Goal: Information Seeking & Learning: Learn about a topic

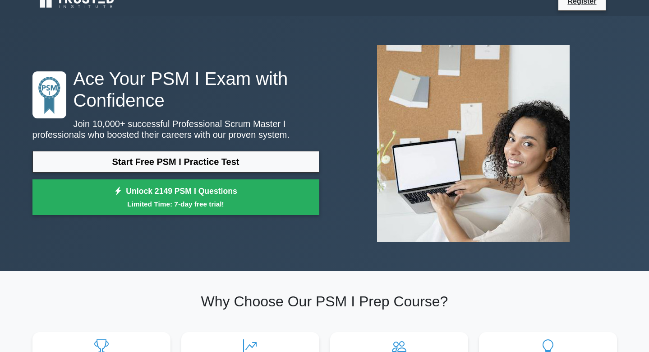
scroll to position [15, 0]
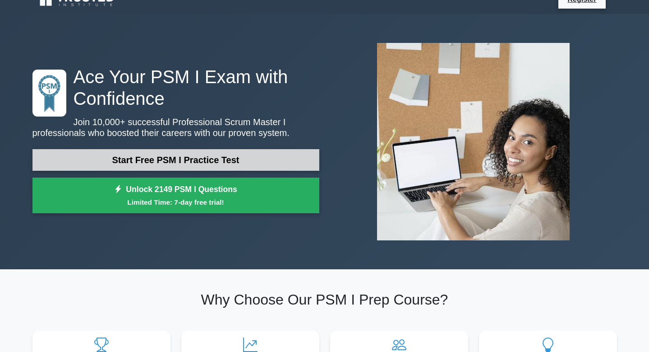
click at [216, 164] on link "Start Free PSM I Practice Test" at bounding box center [175, 160] width 287 height 22
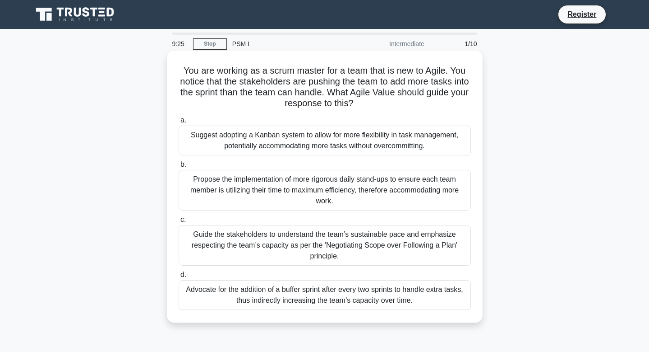
click at [360, 246] on div "Guide the stakeholders to understand the team’s sustainable pace and emphasize …" at bounding box center [325, 245] width 292 height 41
click at [179, 222] on input "c. Guide the stakeholders to understand the team’s sustainable pace and emphasi…" at bounding box center [179, 220] width 0 height 6
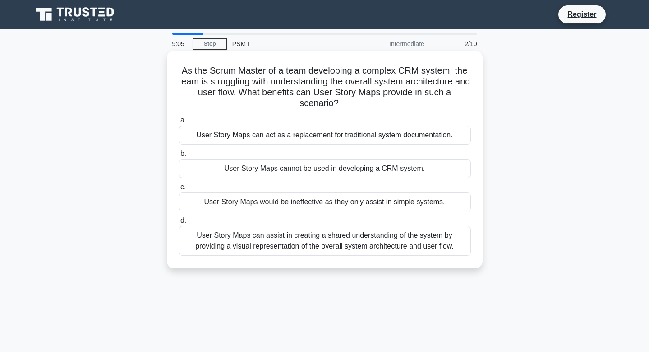
click at [406, 238] on div "User Story Maps can assist in creating a shared understanding of the system by …" at bounding box center [325, 241] width 292 height 30
click at [179, 223] on input "d. User Story Maps can assist in creating a shared understanding of the system …" at bounding box center [179, 221] width 0 height 6
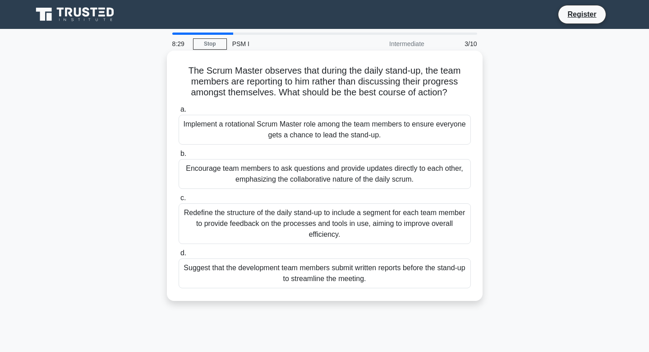
click at [450, 128] on div "Implement a rotational Scrum Master role among the team members to ensure every…" at bounding box center [325, 130] width 292 height 30
click at [179, 112] on input "a. Implement a rotational Scrum Master role among the team members to ensure ev…" at bounding box center [179, 110] width 0 height 6
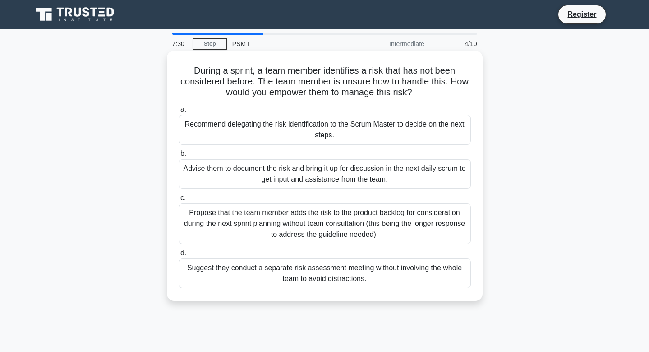
click at [423, 170] on div "Advise them to document the risk and bring it up for discussion in the next dai…" at bounding box center [325, 174] width 292 height 30
click at [179, 157] on input "b. Advise them to document the risk and bring it up for discussion in the next …" at bounding box center [179, 154] width 0 height 6
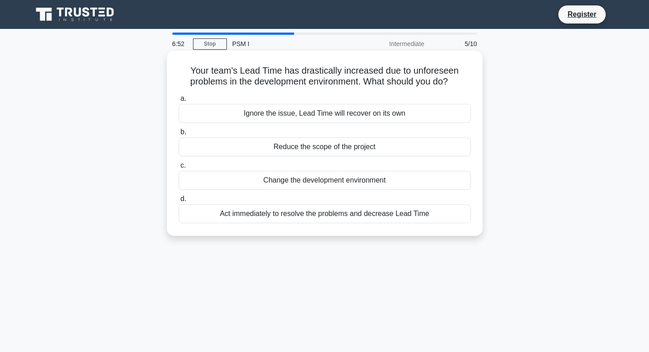
click at [392, 211] on div "Act immediately to resolve the problems and decrease Lead Time" at bounding box center [325, 213] width 292 height 19
click at [179, 202] on input "d. Act immediately to resolve the problems and decrease Lead Time" at bounding box center [179, 199] width 0 height 6
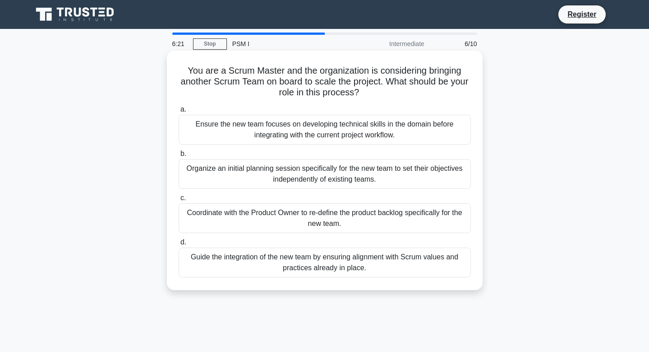
click at [357, 266] on div "Guide the integration of the new team by ensuring alignment with Scrum values a…" at bounding box center [325, 262] width 292 height 30
click at [179, 245] on input "d. Guide the integration of the new team by ensuring alignment with Scrum value…" at bounding box center [179, 242] width 0 height 6
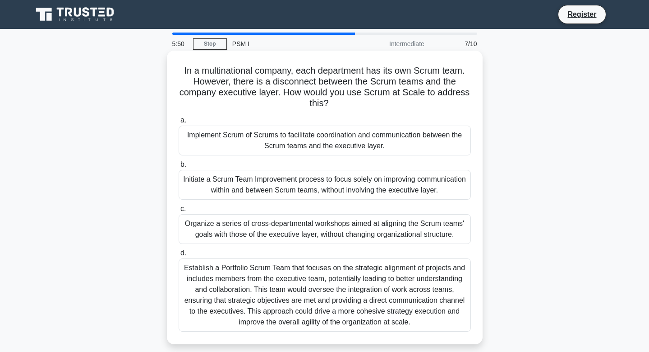
click at [310, 142] on div "Implement Scrum of Scrums to facilitate coordination and communication between …" at bounding box center [325, 140] width 292 height 30
click at [179, 123] on input "a. Implement Scrum of Scrums to facilitate coordination and communication betwe…" at bounding box center [179, 120] width 0 height 6
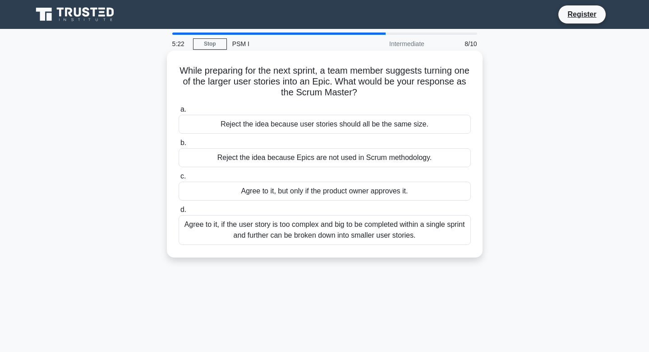
click at [296, 233] on div "Agree to it, if the user story is too complex and big to be completed within a …" at bounding box center [325, 230] width 292 height 30
click at [179, 213] on input "d. Agree to it, if the user story is too complex and big to be completed within…" at bounding box center [179, 210] width 0 height 6
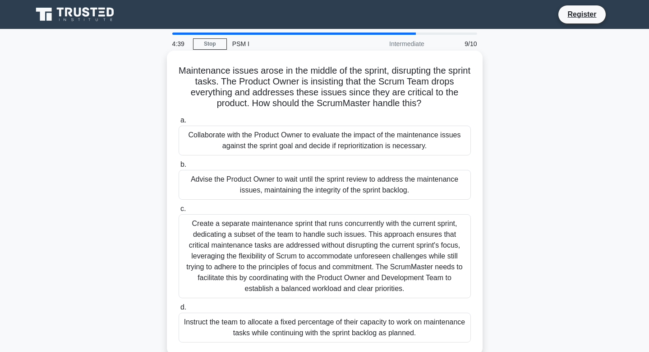
click at [292, 140] on div "Collaborate with the Product Owner to evaluate the impact of the maintenance is…" at bounding box center [325, 140] width 292 height 30
click at [179, 123] on input "a. Collaborate with the Product Owner to evaluate the impact of the maintenance…" at bounding box center [179, 120] width 0 height 6
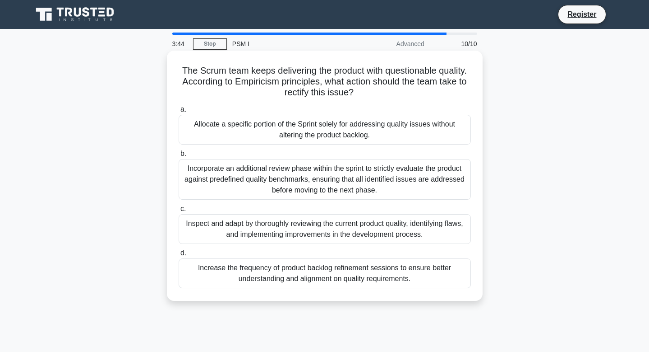
click at [288, 164] on div "Incorporate an additional review phase within the sprint to strictly evaluate t…" at bounding box center [325, 179] width 292 height 41
click at [179, 157] on input "b. Incorporate an additional review phase within the sprint to strictly evaluat…" at bounding box center [179, 154] width 0 height 6
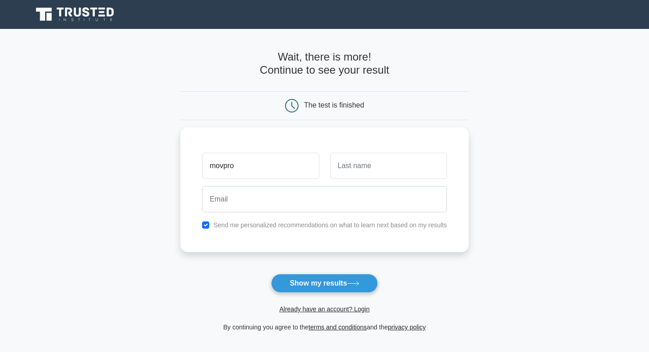
type input "movpro"
type input "332"
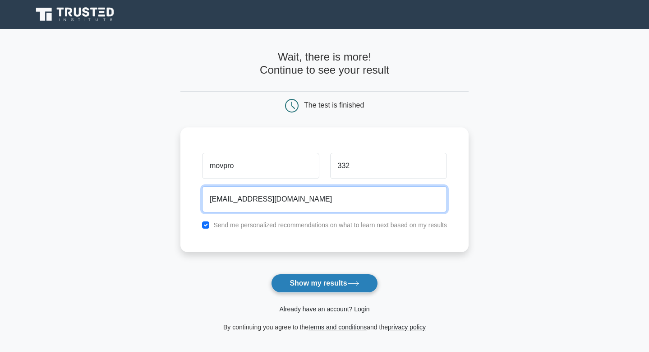
type input "[EMAIL_ADDRESS][DOMAIN_NAME]"
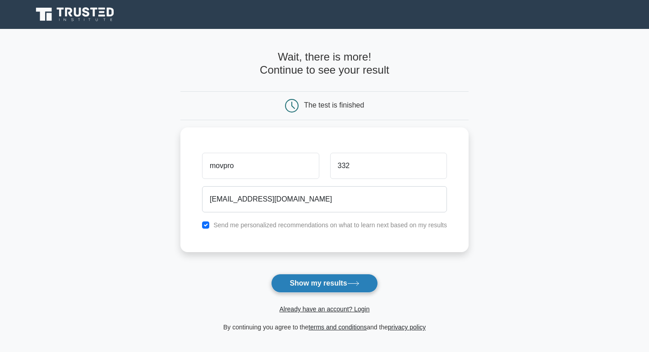
click at [311, 285] on button "Show my results" at bounding box center [324, 282] width 107 height 19
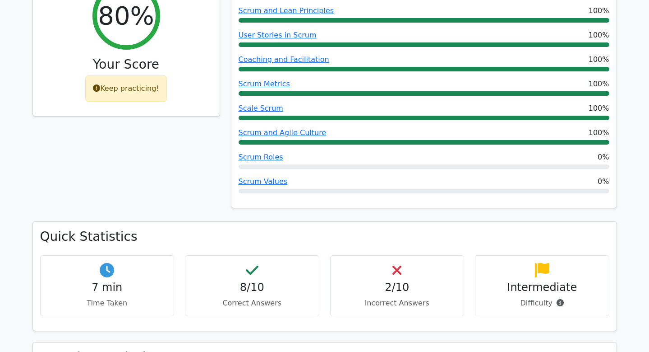
scroll to position [421, 0]
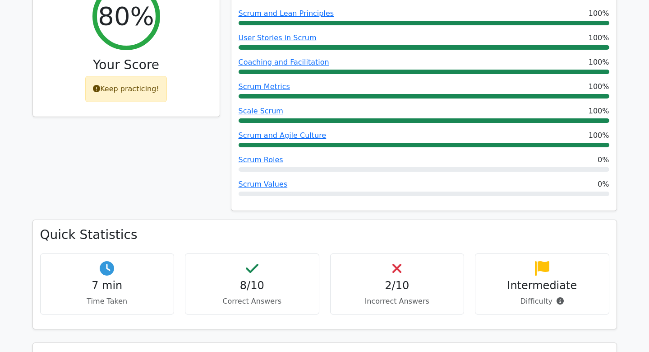
click at [393, 279] on h4 "2/10" at bounding box center [397, 285] width 119 height 13
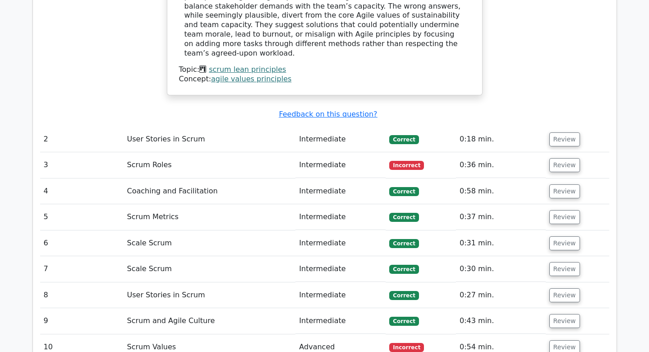
scroll to position [1157, 0]
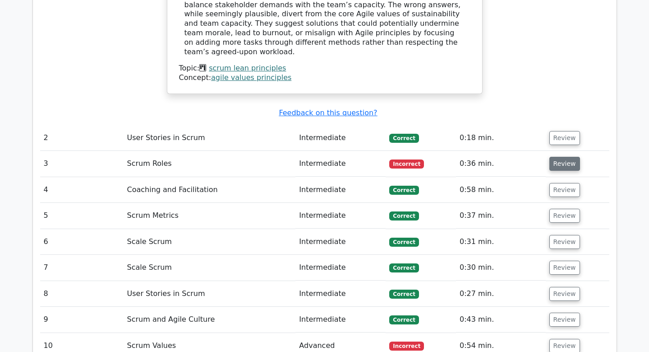
click at [562, 157] on button "Review" at bounding box center [565, 164] width 31 height 14
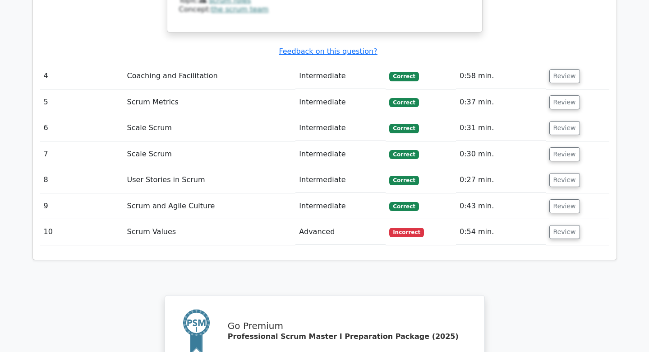
scroll to position [1703, 0]
click at [567, 224] on button "Review" at bounding box center [565, 231] width 31 height 14
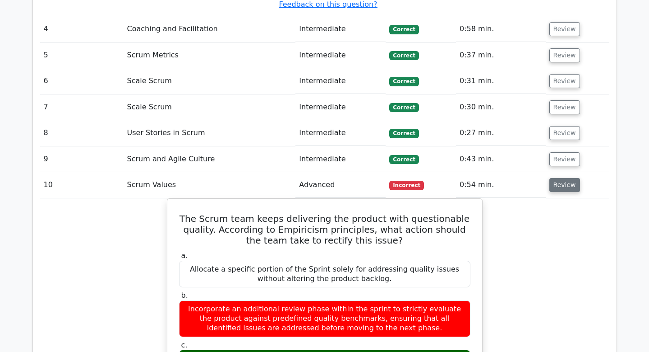
scroll to position [1753, 0]
